Goal: Task Accomplishment & Management: Use online tool/utility

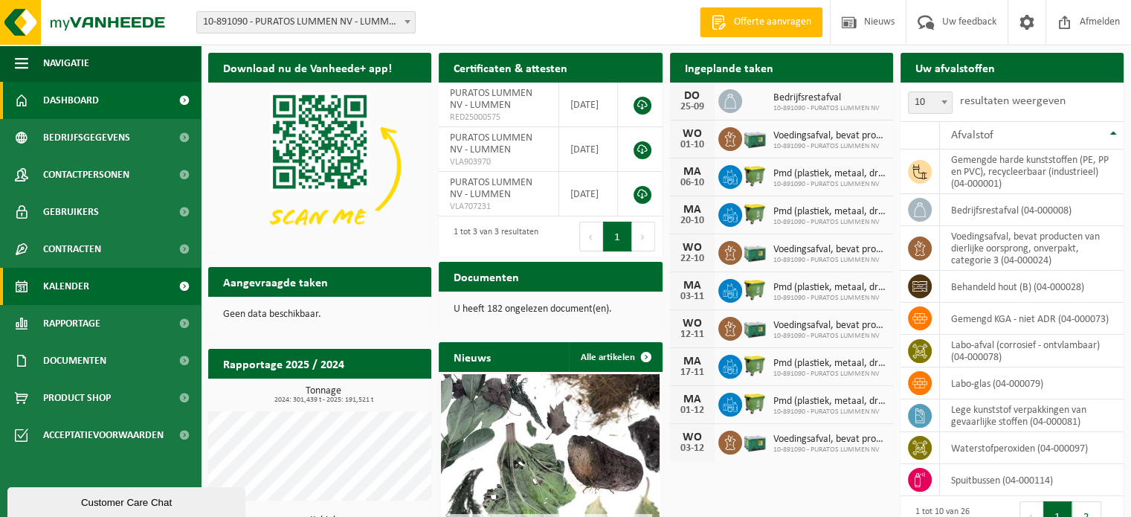
click at [88, 279] on span "Kalender" at bounding box center [66, 286] width 46 height 37
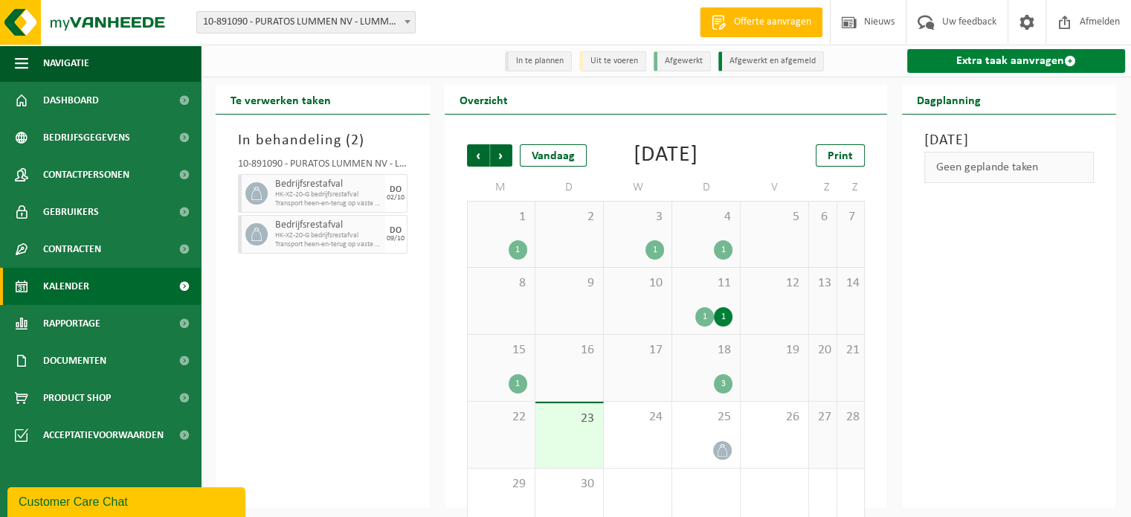
click at [1025, 57] on link "Extra taak aanvragen" at bounding box center [1016, 61] width 218 height 24
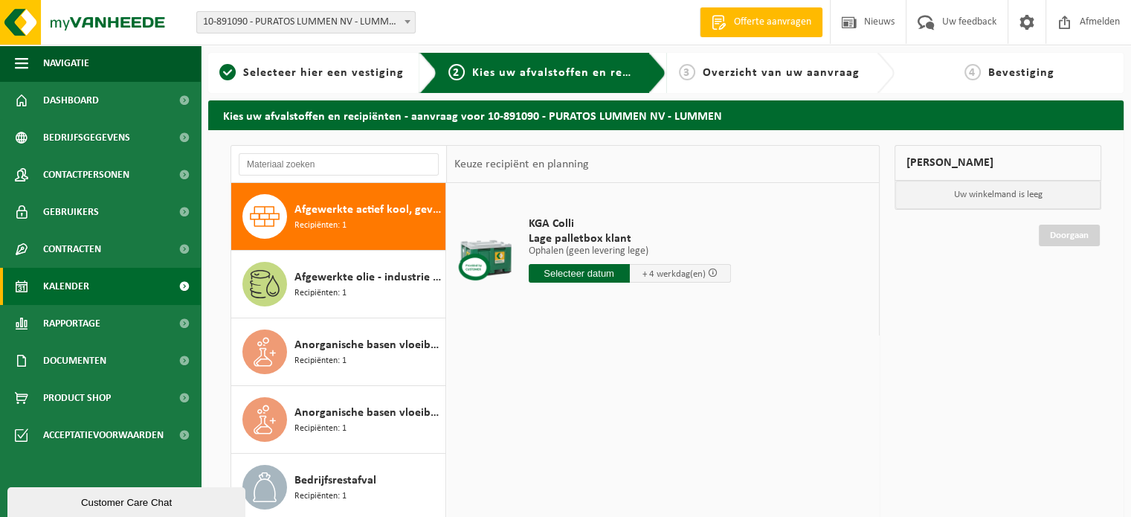
click at [66, 288] on span "Kalender" at bounding box center [66, 286] width 46 height 37
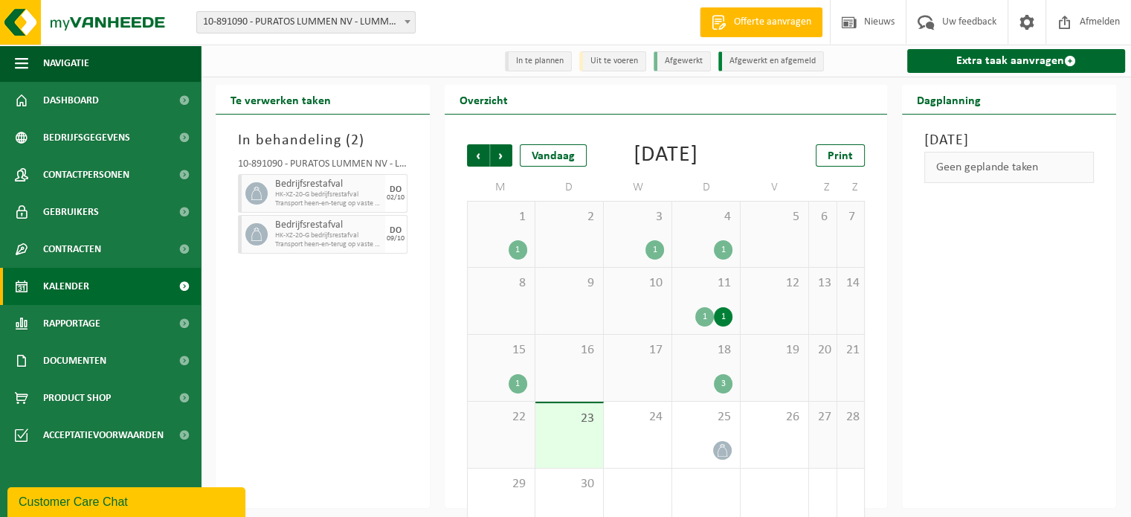
scroll to position [57, 0]
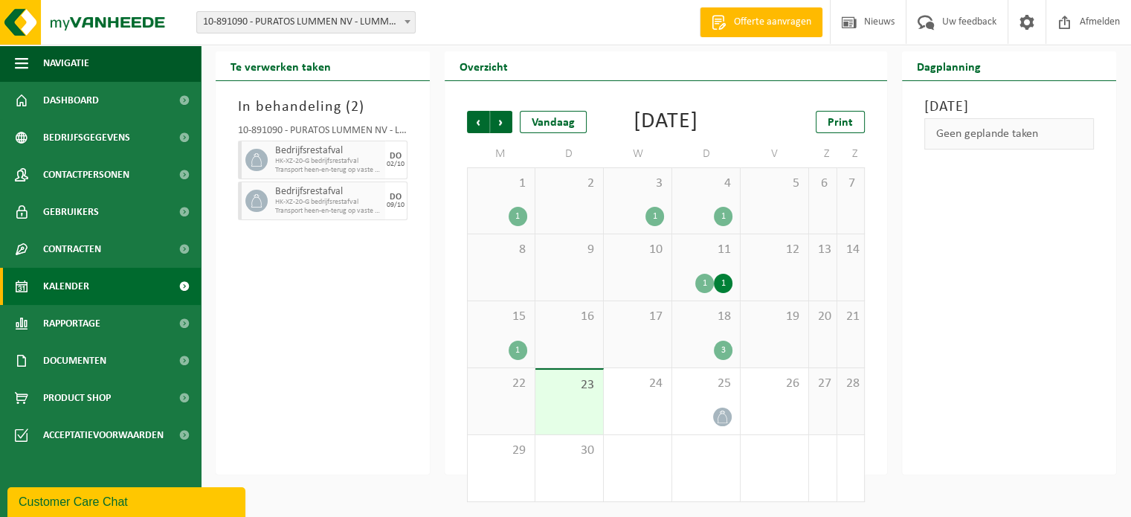
click at [643, 207] on div "1" at bounding box center [637, 216] width 53 height 19
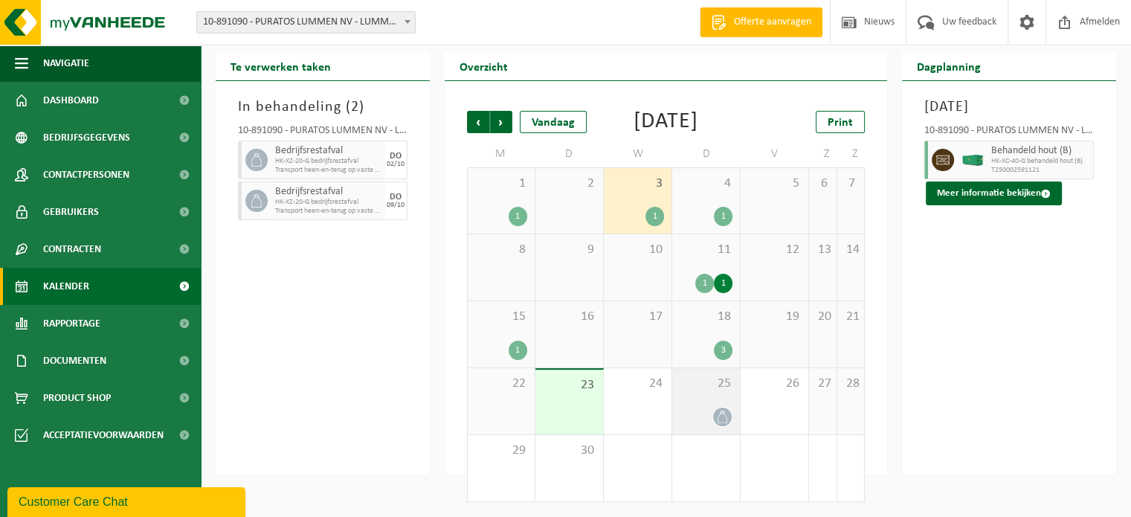
click at [721, 417] on icon at bounding box center [722, 417] width 13 height 13
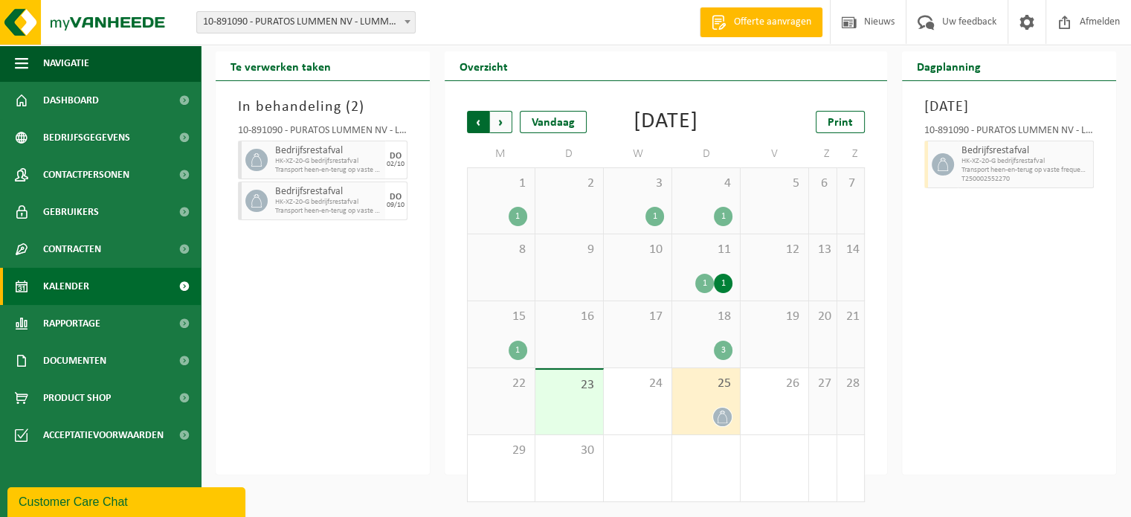
click at [498, 111] on span "Volgende" at bounding box center [501, 122] width 22 height 22
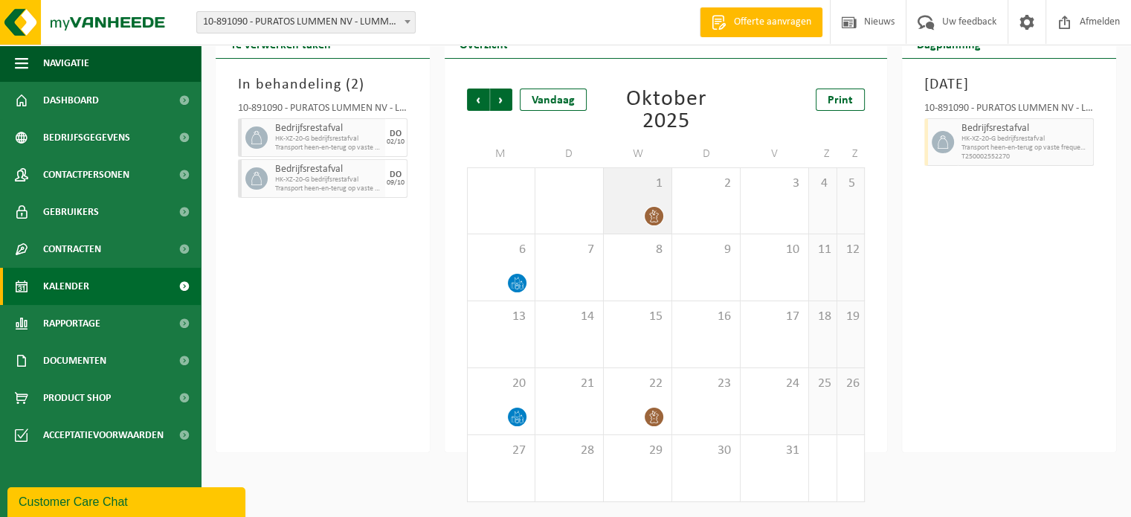
click at [636, 211] on div at bounding box center [637, 216] width 53 height 20
